Goal: Information Seeking & Learning: Check status

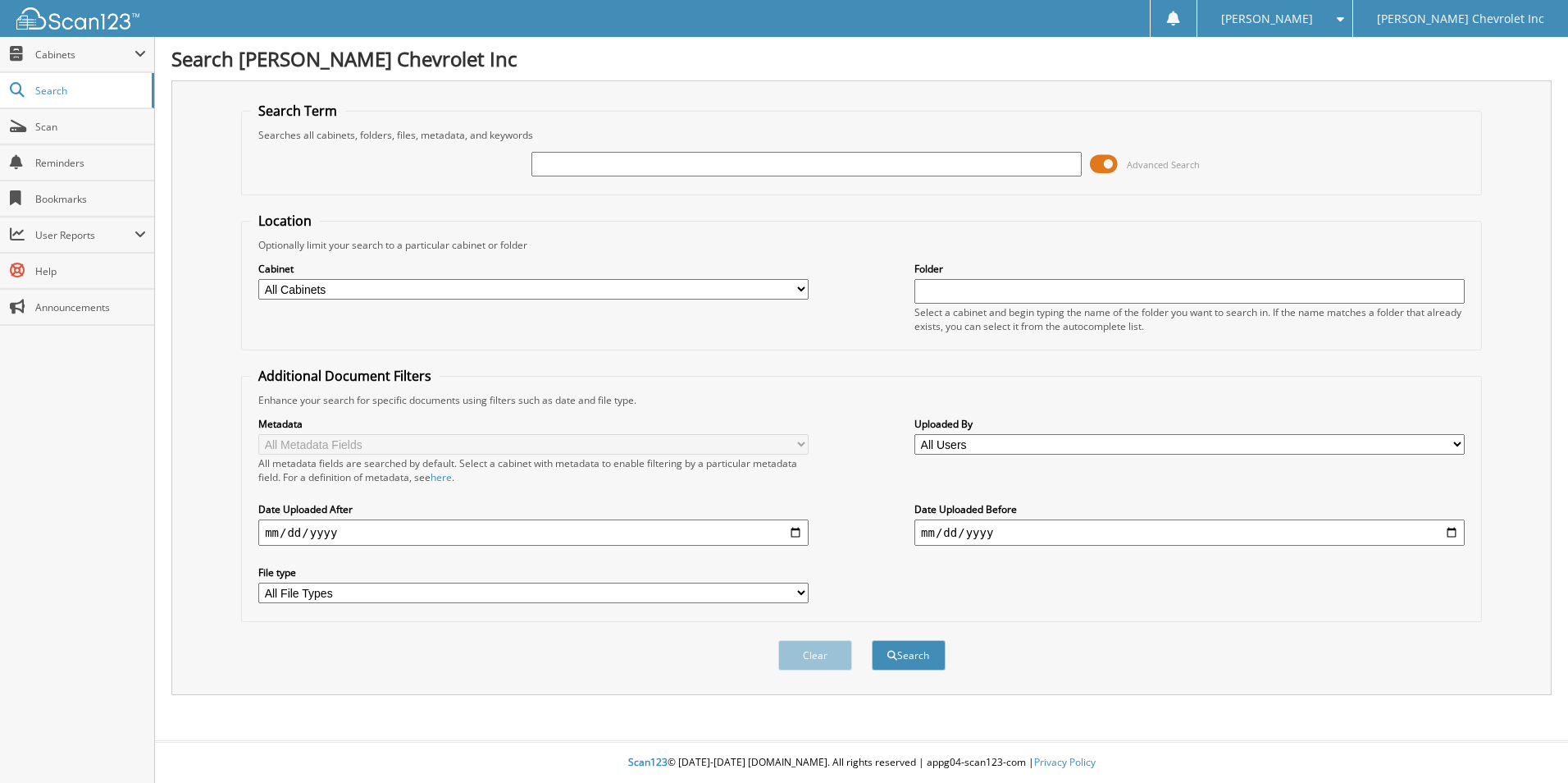
click at [576, 170] on input "text" at bounding box center [807, 164] width 550 height 24
type input "683"
click at [265, 539] on input "date" at bounding box center [534, 532] width 550 height 26
type input "[DATE]"
click at [924, 538] on input "date" at bounding box center [1189, 532] width 550 height 26
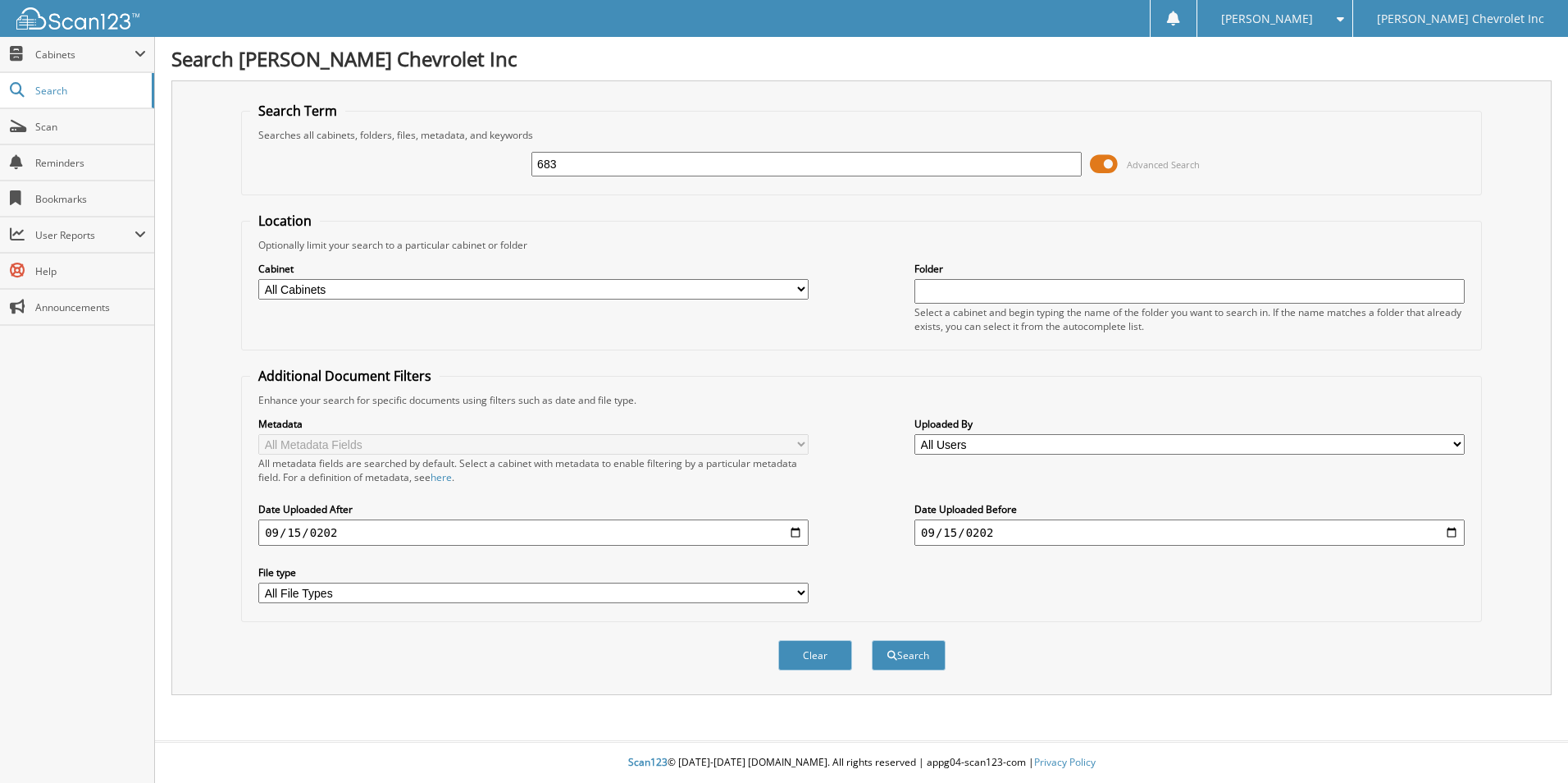
type input "[DATE]"
click at [919, 657] on button "Search" at bounding box center [908, 654] width 74 height 30
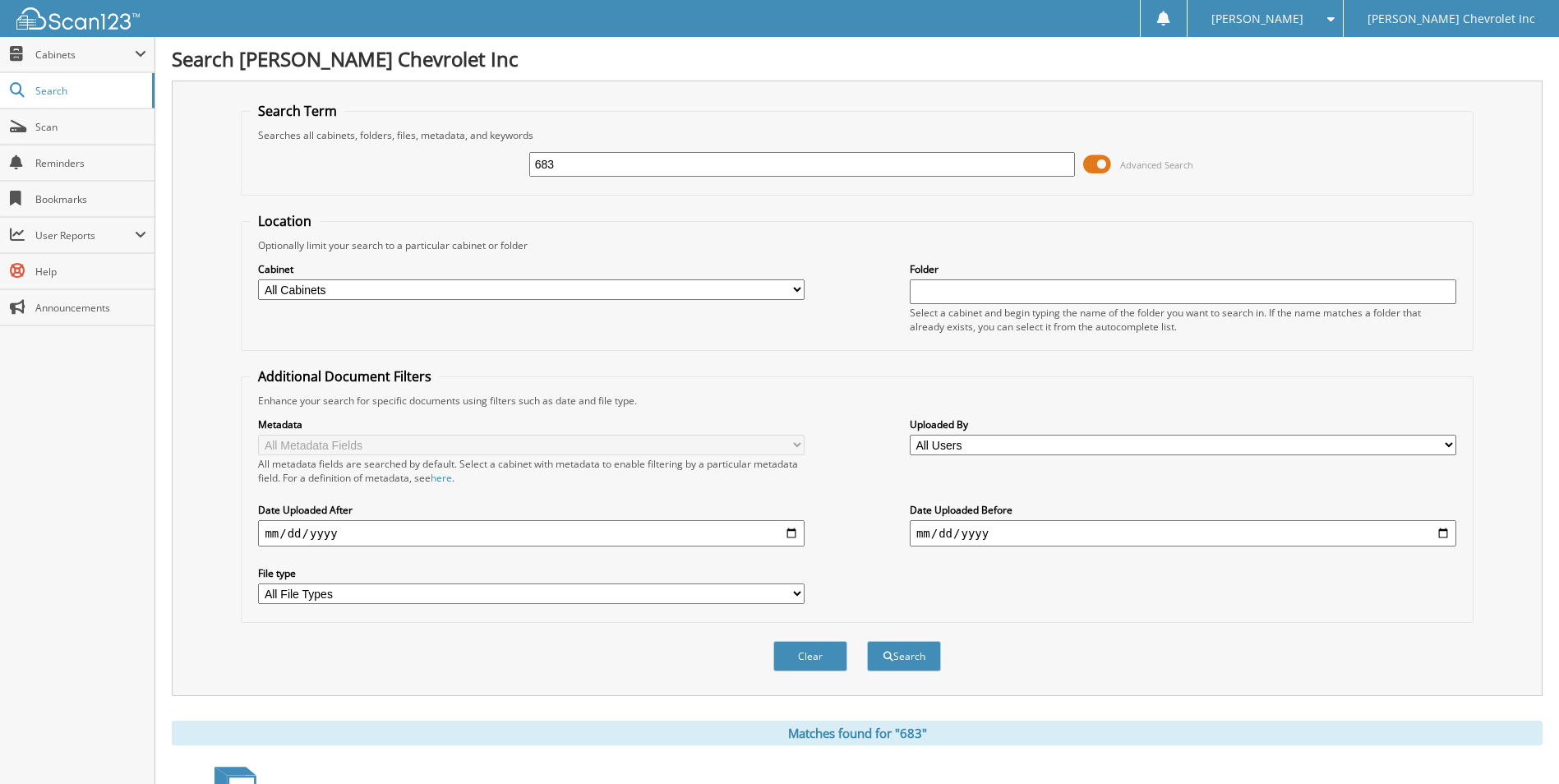
click at [571, 158] on input "683" at bounding box center [802, 164] width 547 height 24
type input "686"
click at [867, 640] on button "Search" at bounding box center [904, 655] width 74 height 30
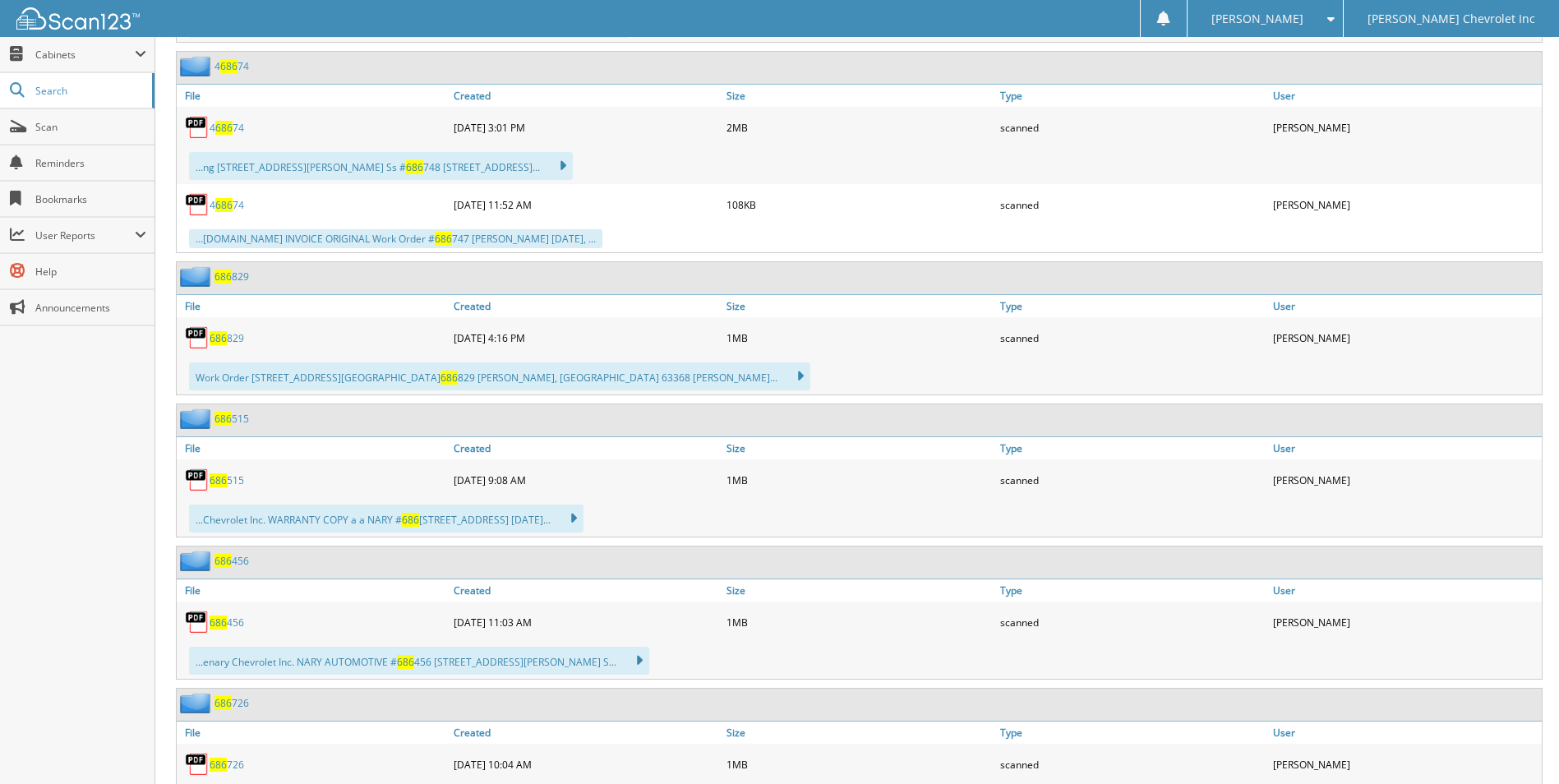
scroll to position [575, 0]
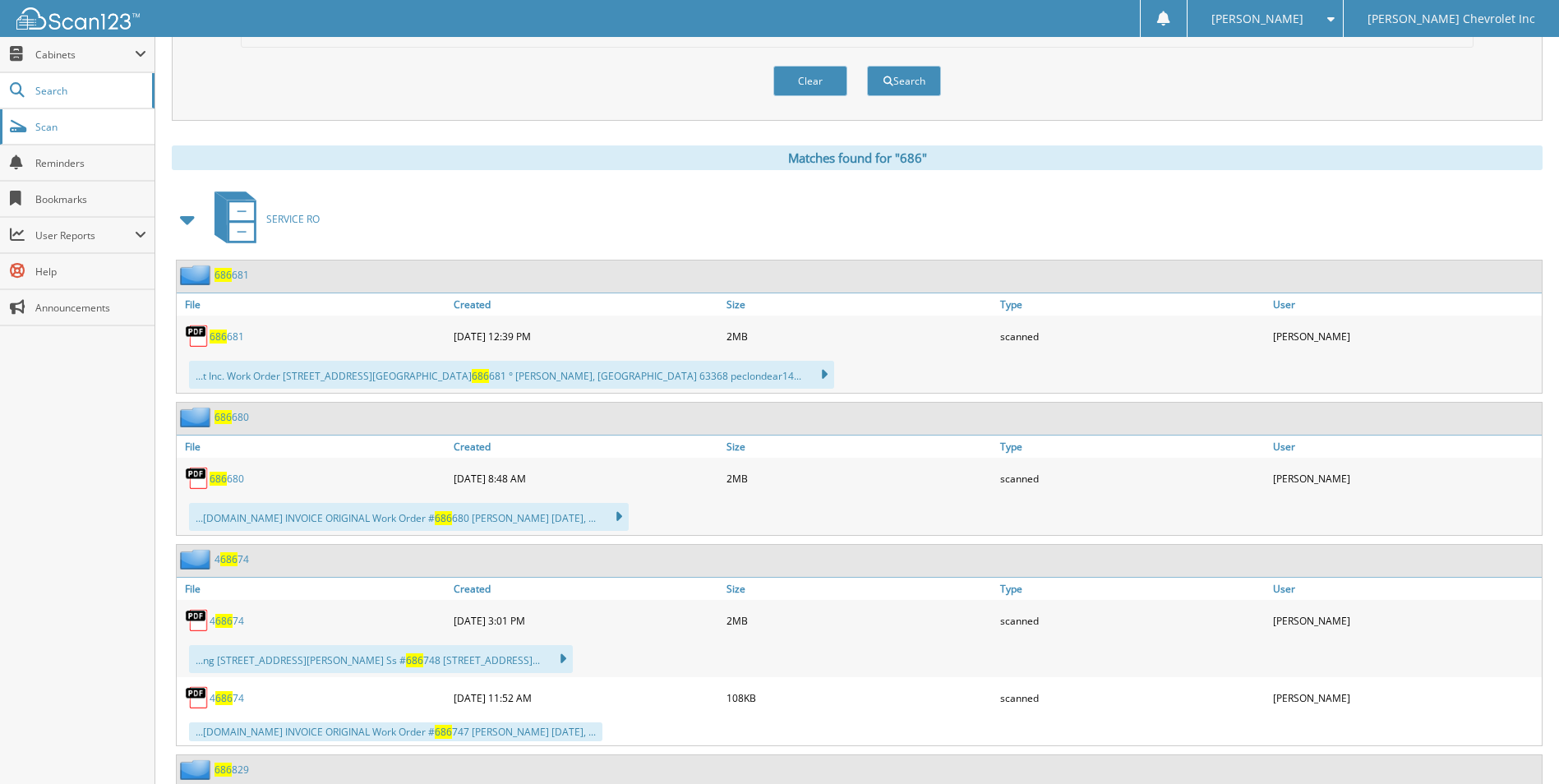
click at [94, 126] on span "Scan" at bounding box center [90, 127] width 111 height 14
